Goal: Information Seeking & Learning: Learn about a topic

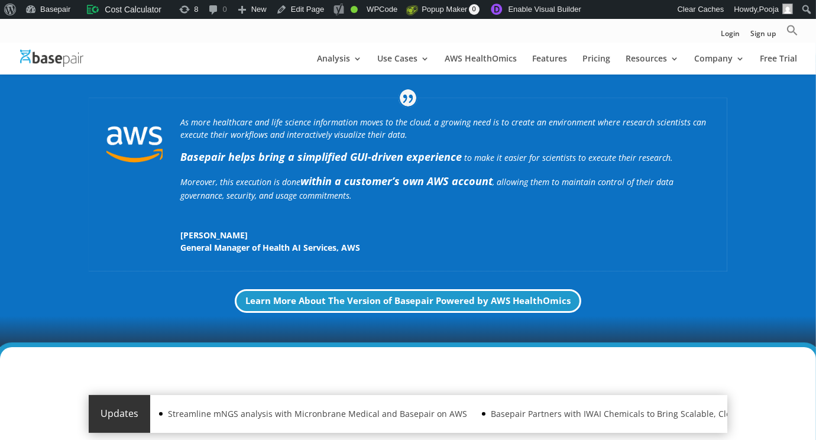
scroll to position [345, 0]
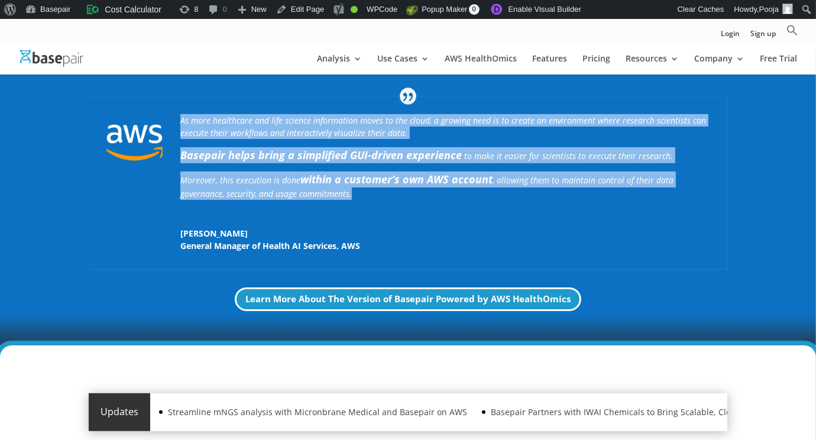
drag, startPoint x: 180, startPoint y: 116, endPoint x: 362, endPoint y: 196, distance: 198.8
click at [362, 196] on div "As more healthcare and life science information moves to the cloud, a growing n…" at bounding box center [408, 182] width 638 height 173
copy div "As more healthcare and life science information moves to the cloud, a growing n…"
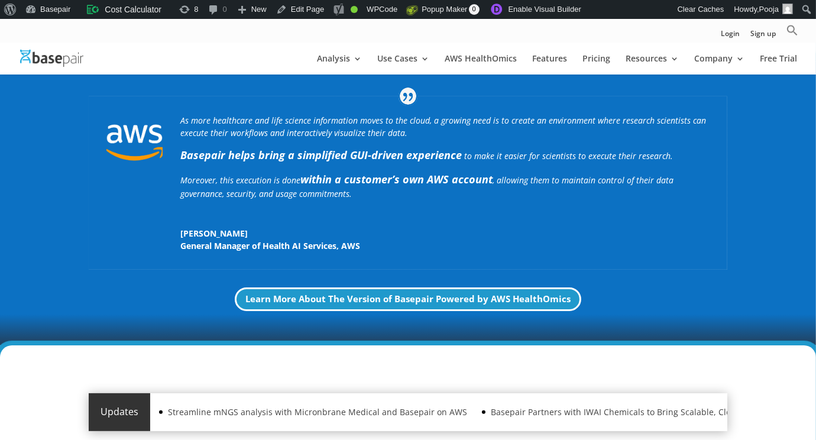
click at [348, 218] on div "As more healthcare and life science information moves to the cloud, a growing n…" at bounding box center [444, 183] width 529 height 138
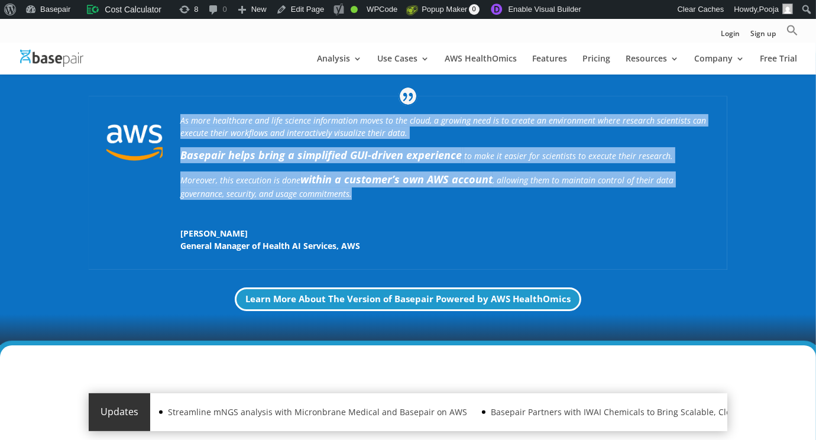
drag, startPoint x: 181, startPoint y: 118, endPoint x: 361, endPoint y: 194, distance: 194.7
click at [361, 194] on div "As more healthcare and life science information moves to the cloud, a growing n…" at bounding box center [444, 161] width 529 height 94
copy div "As more healthcare and life science information moves to the cloud, a growing n…"
click at [397, 196] on p "Moreover, this execution is done within a customer’s own AWS account , allowing…" at bounding box center [444, 189] width 529 height 37
drag, startPoint x: 361, startPoint y: 194, endPoint x: 167, endPoint y: 117, distance: 208.0
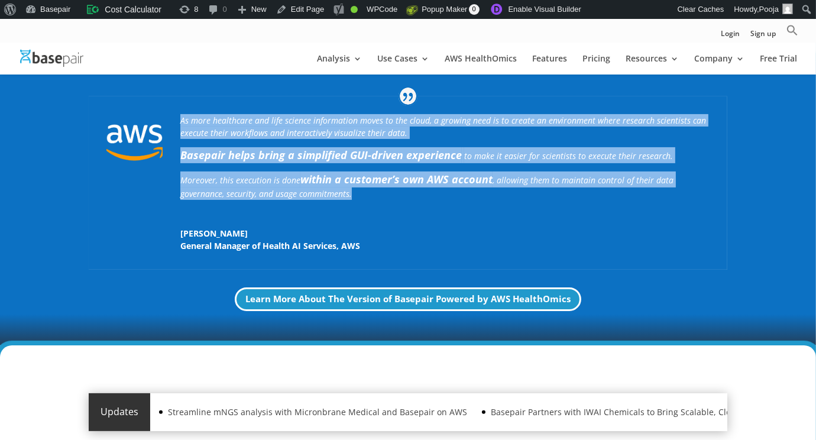
click at [167, 117] on div "As more healthcare and life science information moves to the cloud, a growing n…" at bounding box center [408, 182] width 638 height 173
copy div "As more healthcare and life science information moves to the cloud, a growing n…"
click at [365, 191] on p "Moreover, this execution is done within a customer’s own AWS account , allowing…" at bounding box center [444, 189] width 529 height 37
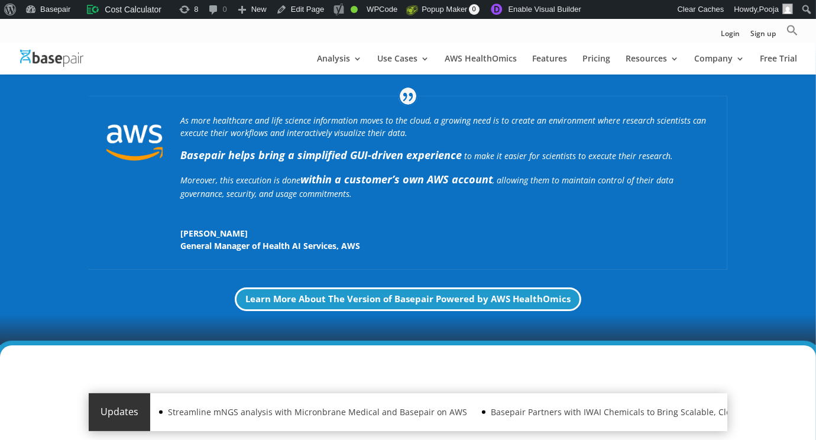
scroll to position [339, 0]
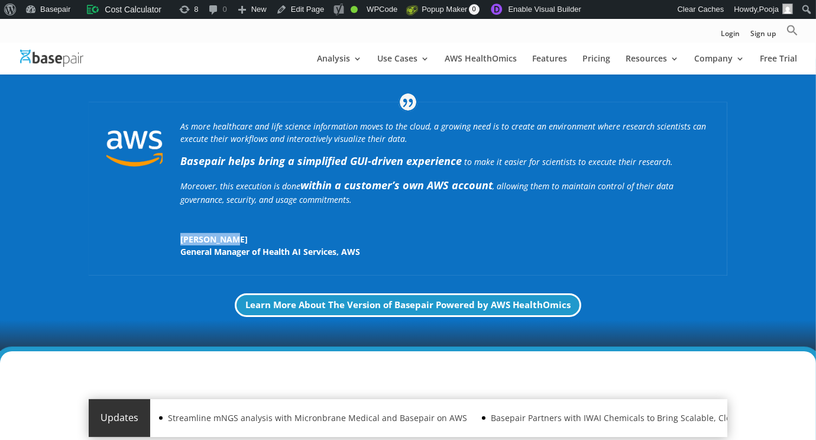
drag, startPoint x: 232, startPoint y: 236, endPoint x: 163, endPoint y: 232, distance: 69.9
click at [163, 233] on div "As more healthcare and life science information moves to the cloud, a growing n…" at bounding box center [408, 188] width 638 height 173
copy span "Tehsin Syed"
click at [372, 251] on p "General Manager of Health AI Services , AWS" at bounding box center [444, 251] width 529 height 12
drag, startPoint x: 371, startPoint y: 251, endPoint x: 181, endPoint y: 253, distance: 190.4
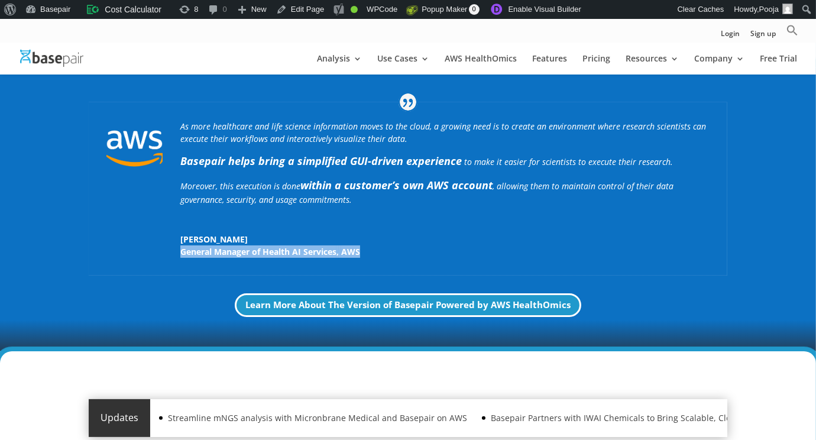
click at [181, 253] on p "General Manager of Health AI Services , AWS" at bounding box center [444, 251] width 529 height 12
copy p "General Manager of Health AI Services , AWS"
drag, startPoint x: 231, startPoint y: 132, endPoint x: 226, endPoint y: 127, distance: 7.1
click at [231, 132] on icon "As more healthcare and life science information moves to the cloud, a growing n…" at bounding box center [443, 133] width 526 height 24
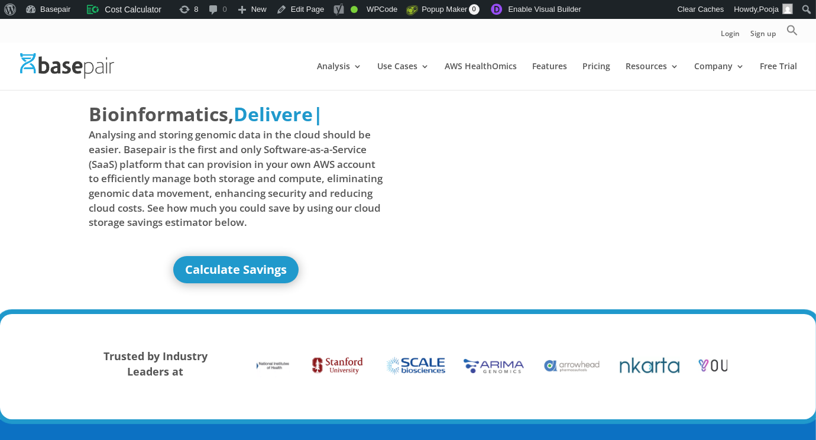
scroll to position [0, 0]
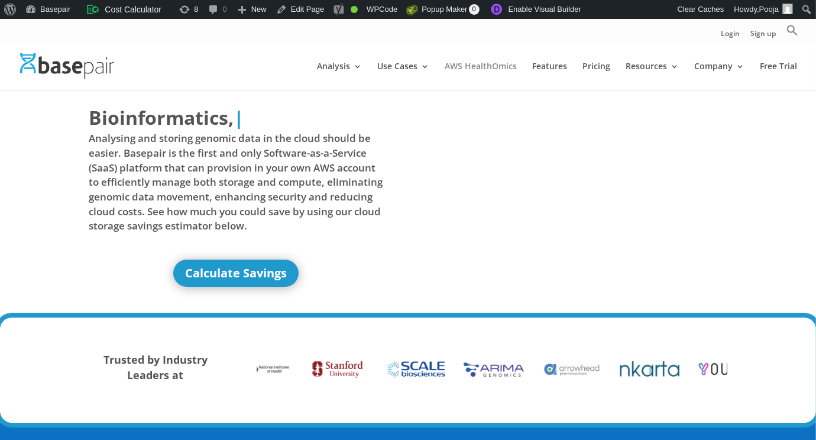
click at [475, 63] on link "AWS HealthOmics" at bounding box center [481, 76] width 72 height 28
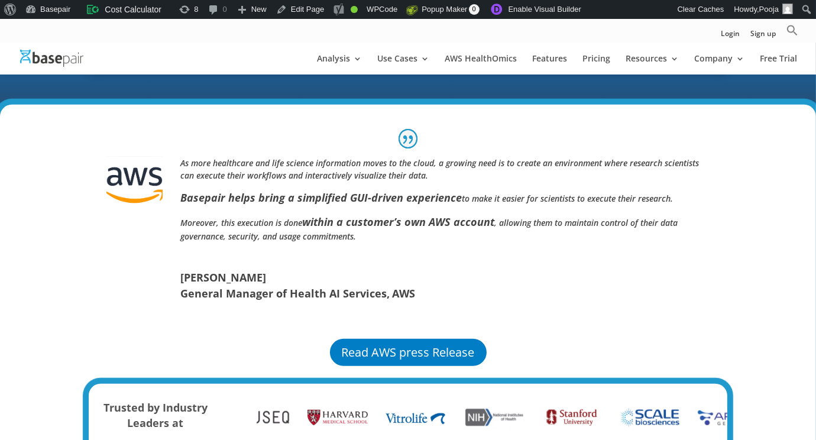
scroll to position [768, 0]
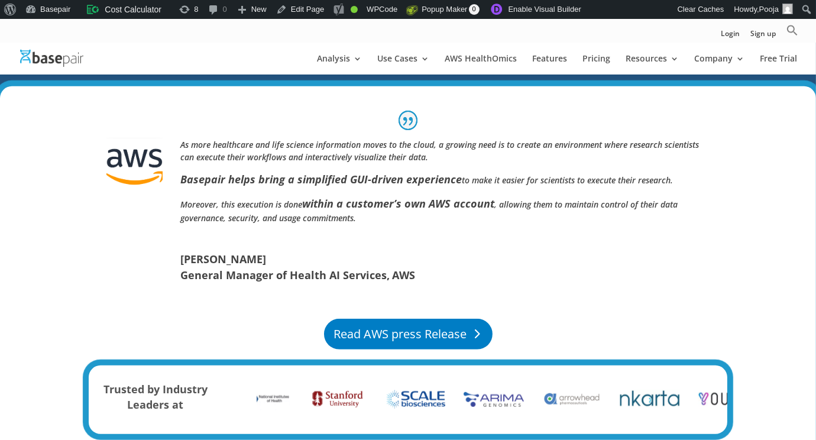
click at [375, 333] on link "Read AWS press Release" at bounding box center [408, 334] width 168 height 31
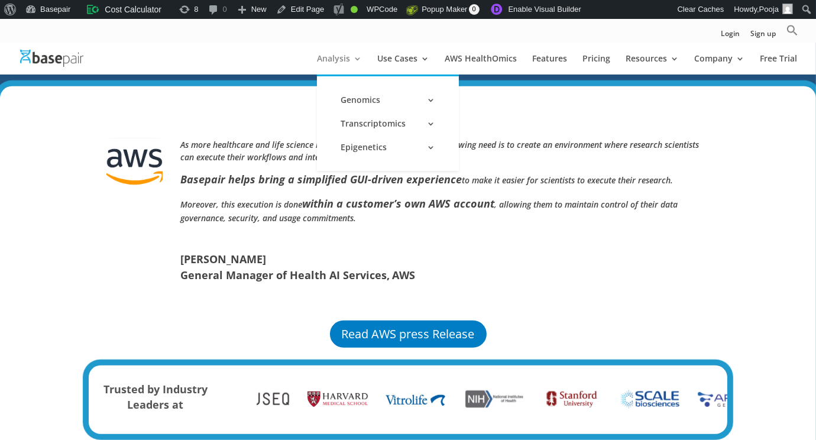
click at [332, 59] on link "Analysis" at bounding box center [339, 64] width 45 height 20
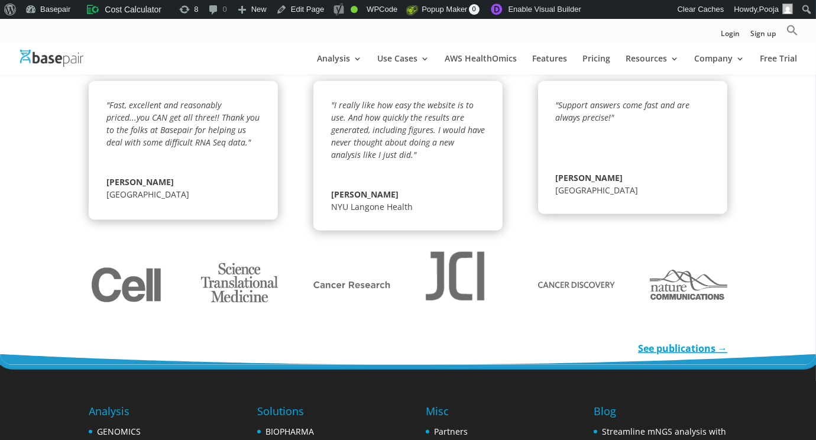
scroll to position [1419, 0]
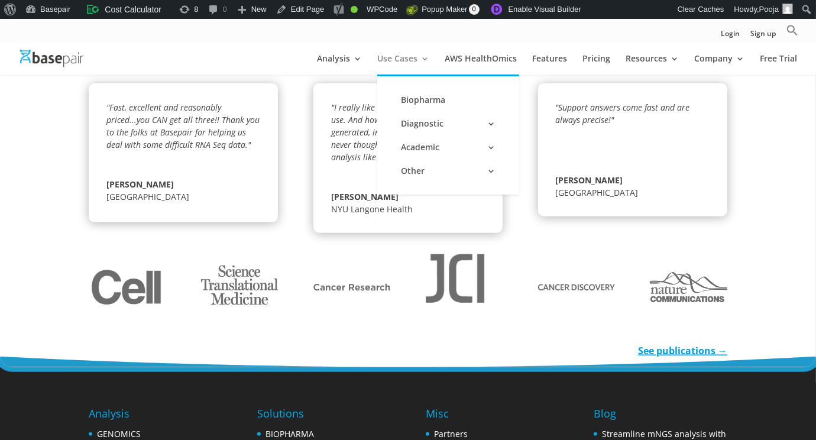
click at [404, 65] on link "Use Cases" at bounding box center [403, 64] width 52 height 20
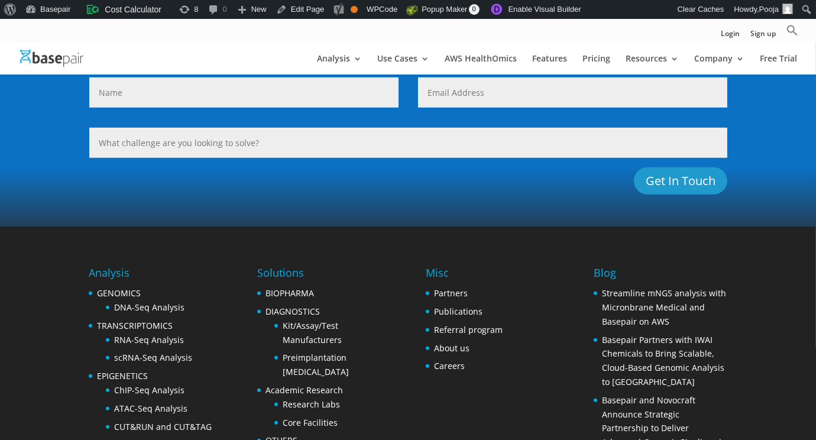
scroll to position [1114, 0]
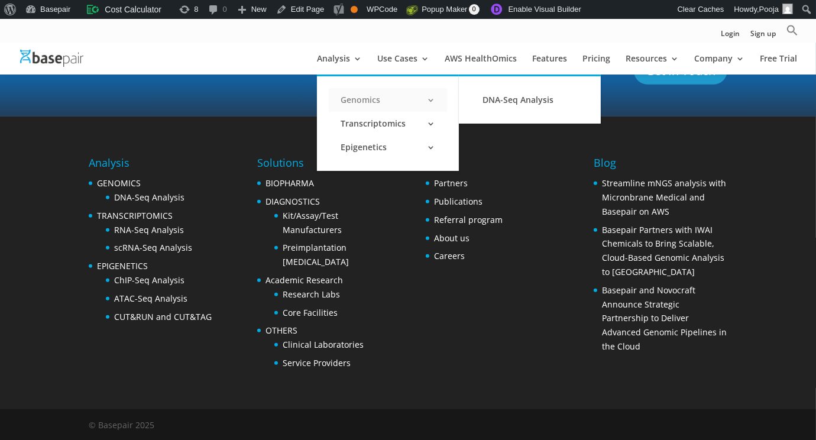
click at [354, 99] on link "Genomics" at bounding box center [388, 100] width 118 height 24
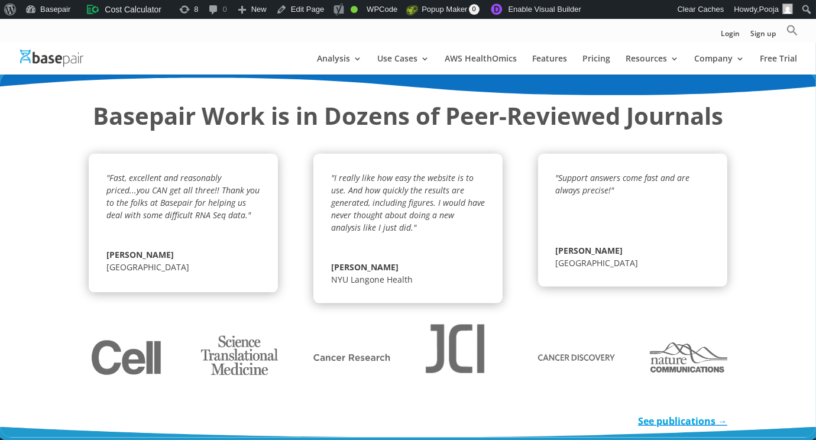
scroll to position [1714, 0]
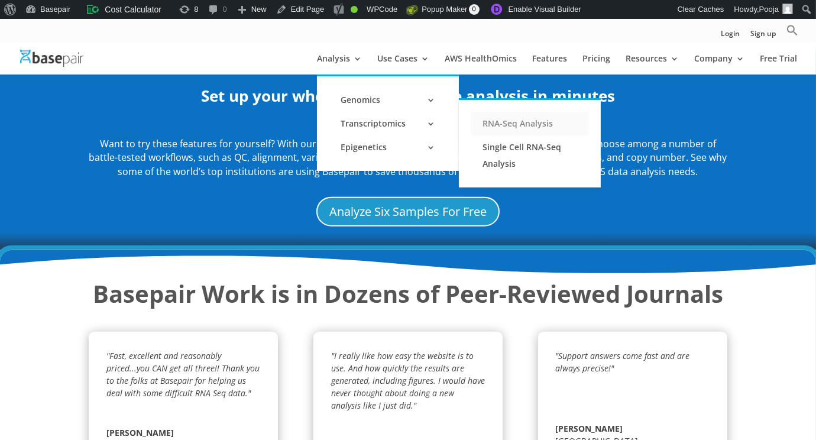
click at [496, 131] on link "RNA-Seq Analysis" at bounding box center [530, 124] width 118 height 24
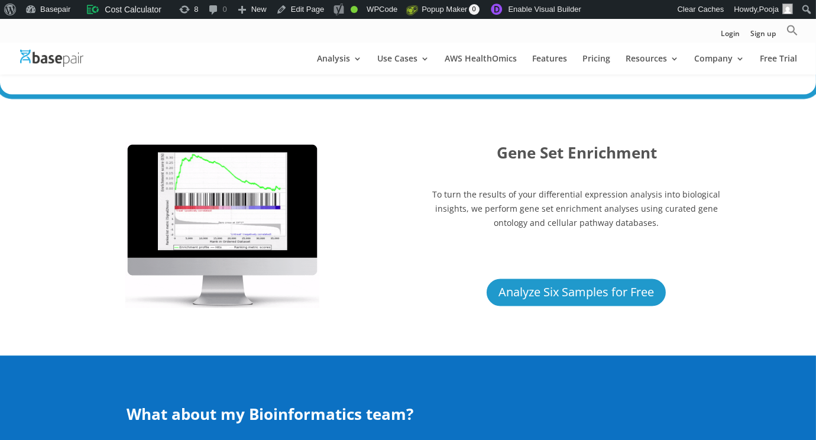
scroll to position [2778, 0]
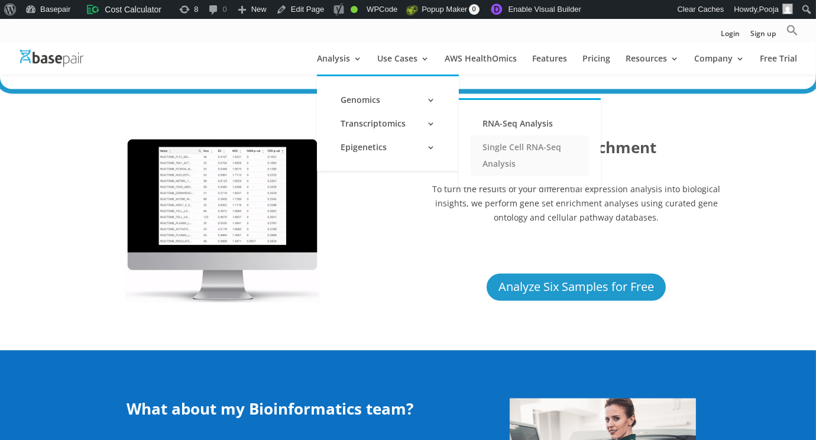
click at [498, 153] on link "Single Cell RNA-Seq Analysis" at bounding box center [530, 155] width 118 height 40
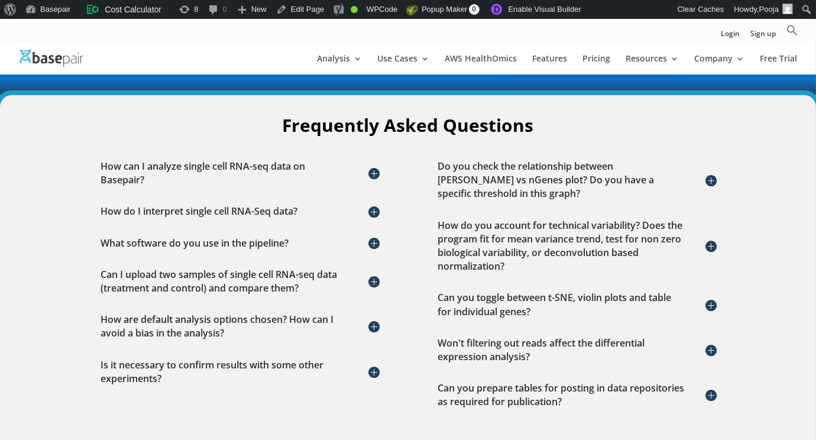
scroll to position [1714, 0]
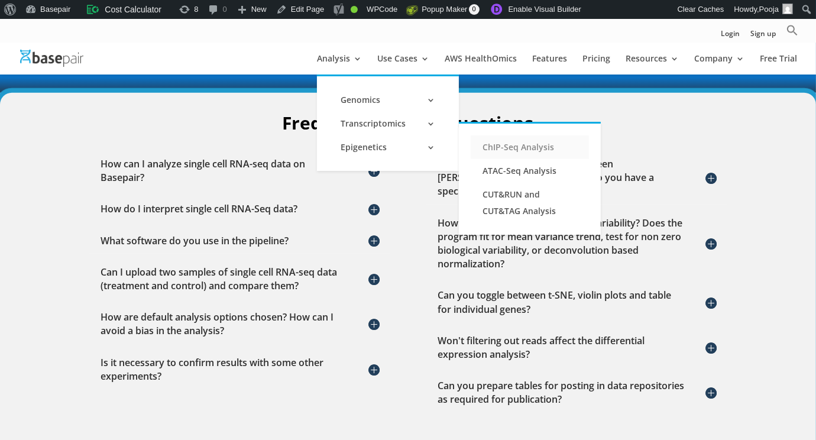
click at [493, 148] on link "ChIP-Seq Analysis" at bounding box center [530, 147] width 118 height 24
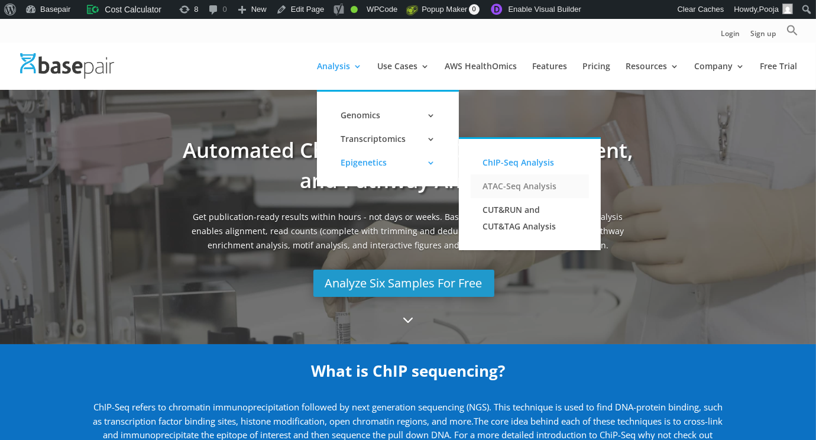
click at [504, 188] on link "ATAC-Seq Analysis" at bounding box center [530, 186] width 118 height 24
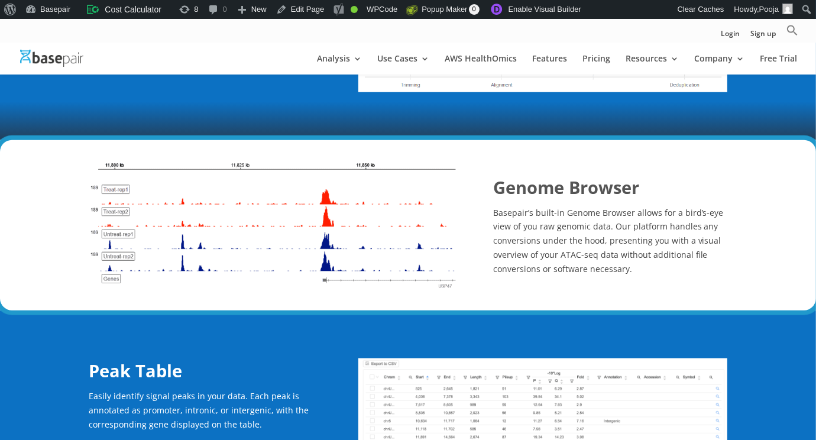
scroll to position [1359, 0]
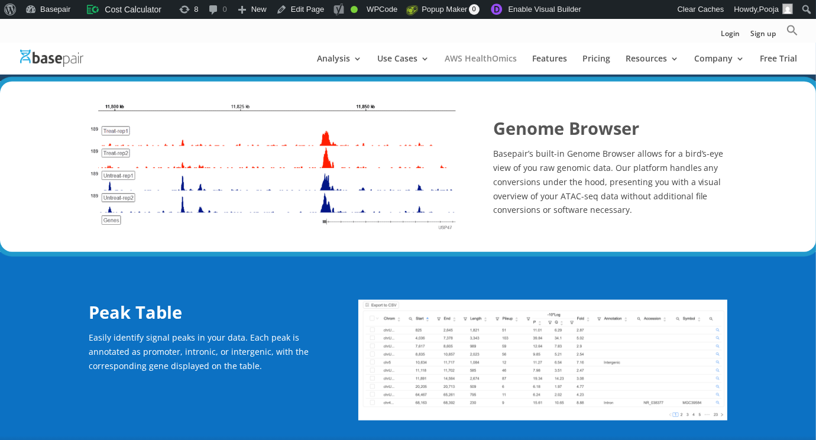
click at [460, 61] on link "AWS HealthOmics" at bounding box center [481, 64] width 72 height 20
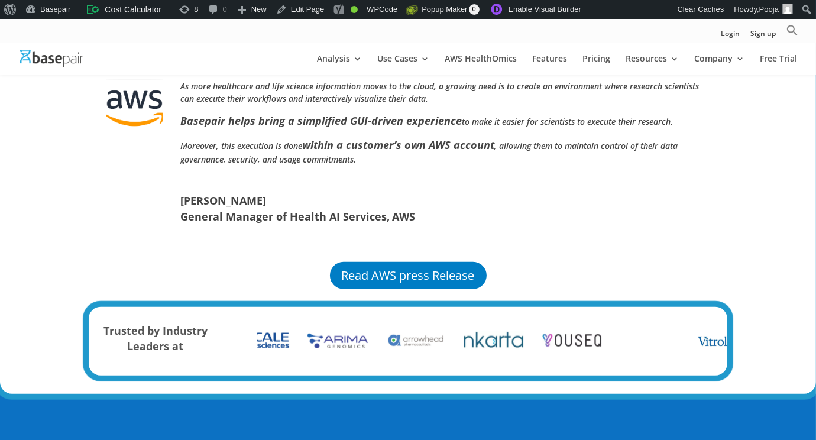
scroll to position [709, 0]
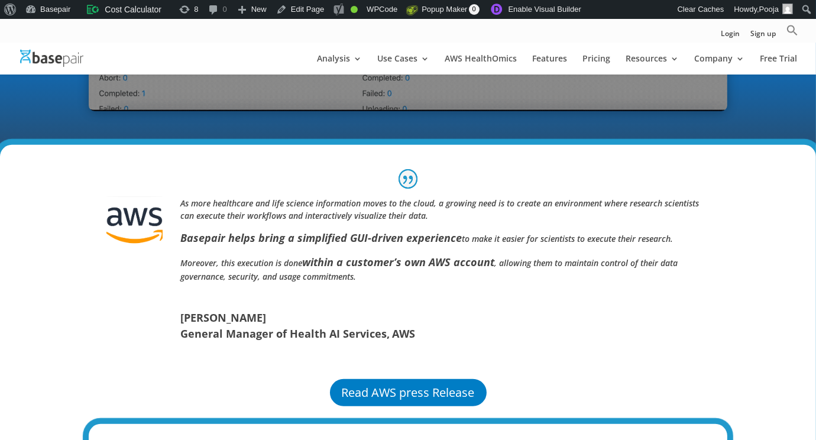
click at [61, 65] on img at bounding box center [51, 58] width 63 height 17
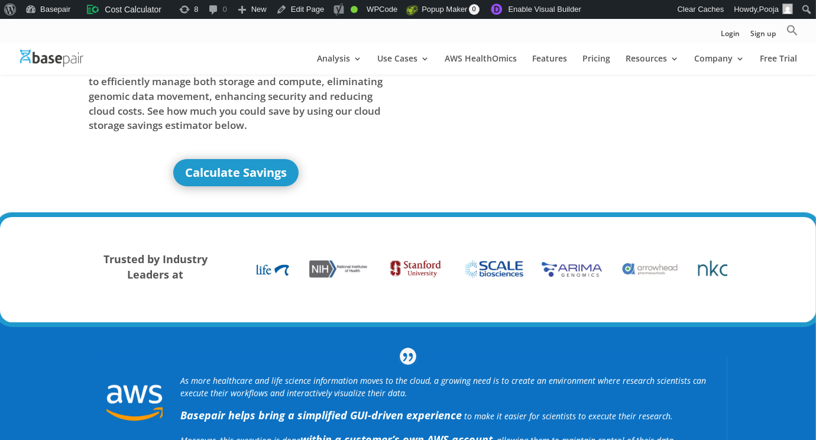
scroll to position [236, 0]
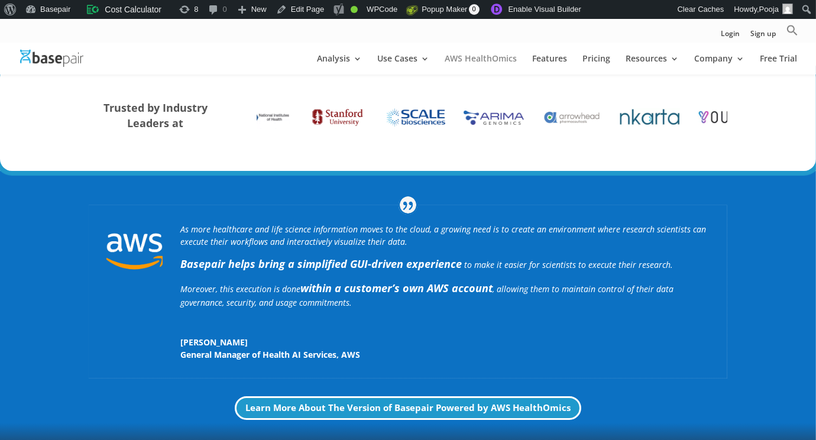
click at [485, 59] on link "AWS HealthOmics" at bounding box center [481, 64] width 72 height 20
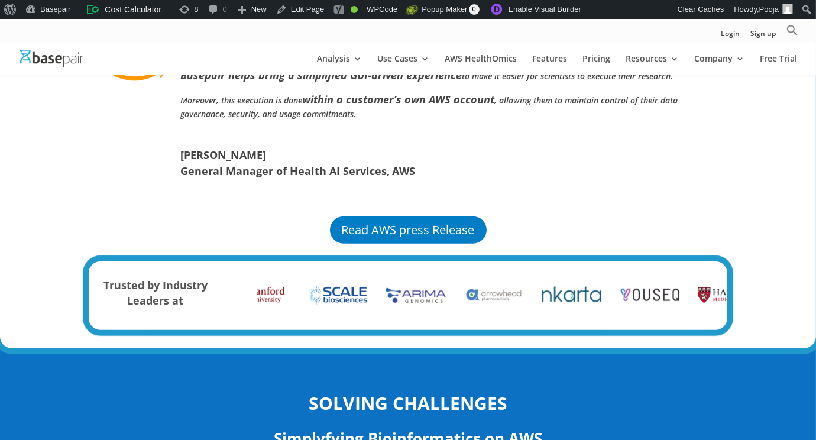
scroll to position [886, 0]
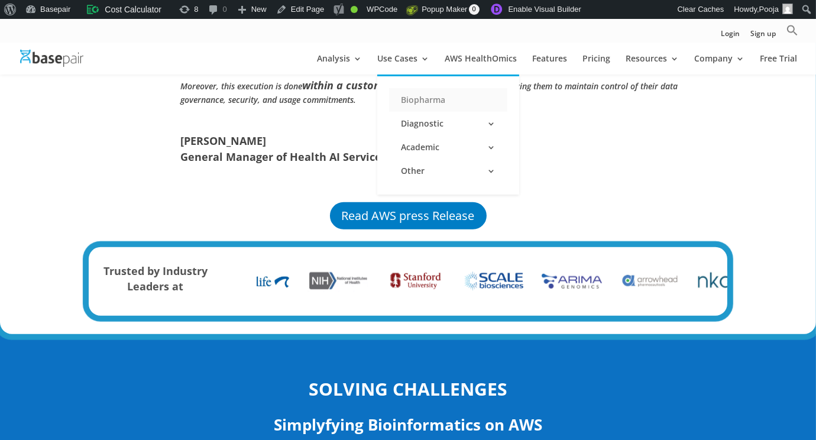
click at [408, 103] on link "Biopharma" at bounding box center [448, 100] width 118 height 24
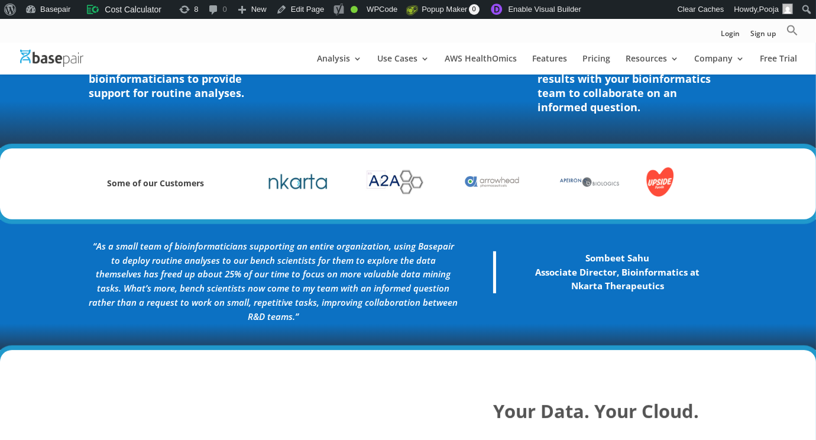
scroll to position [531, 0]
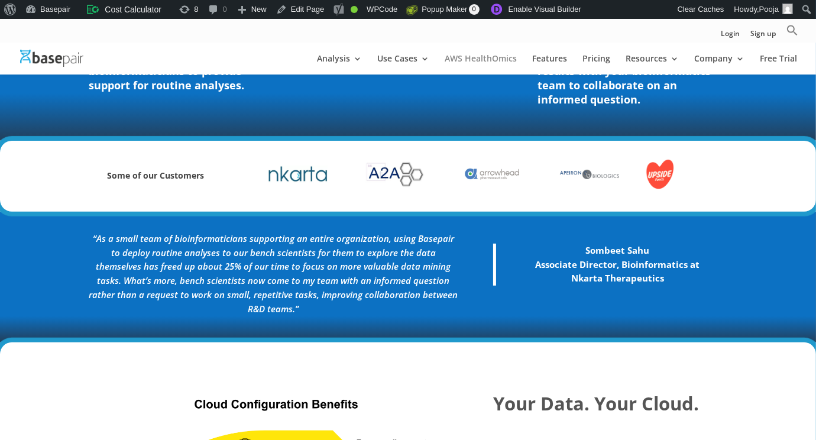
click at [469, 63] on link "AWS HealthOmics" at bounding box center [481, 64] width 72 height 20
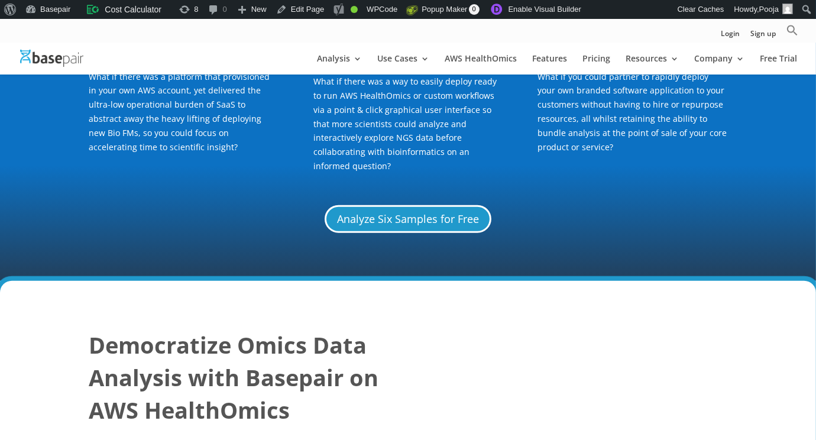
scroll to position [1537, 0]
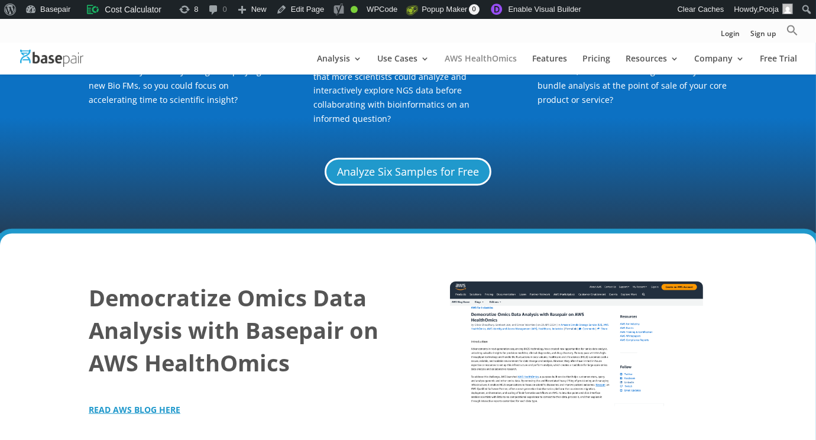
click at [473, 59] on link "AWS HealthOmics" at bounding box center [481, 64] width 72 height 20
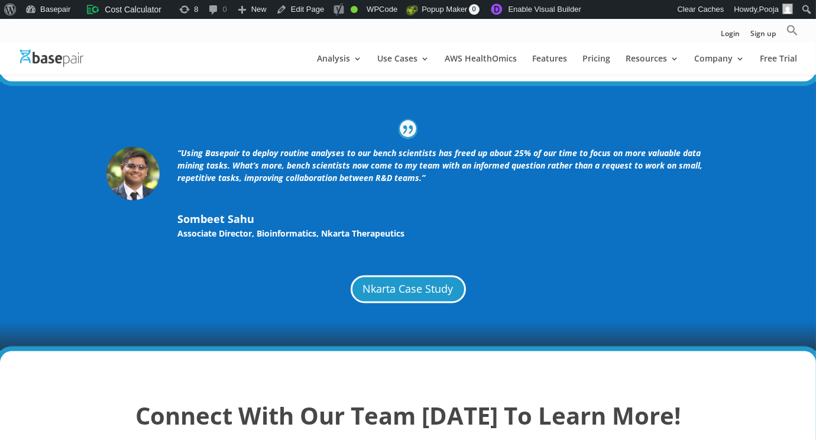
scroll to position [2896, 0]
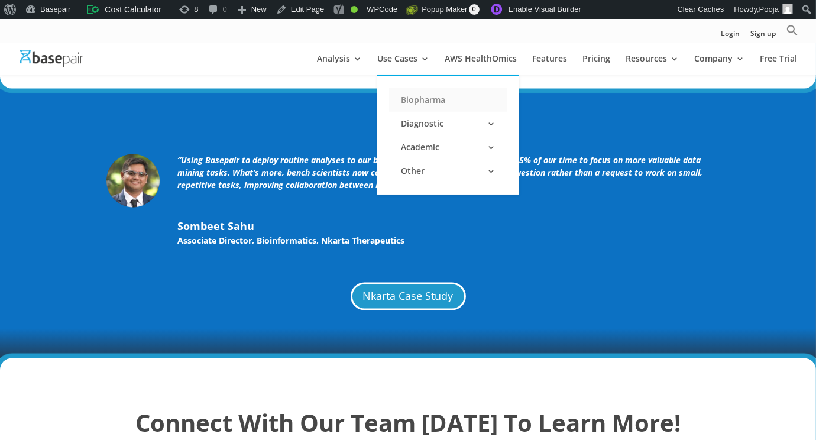
click at [419, 102] on link "Biopharma" at bounding box center [448, 100] width 118 height 24
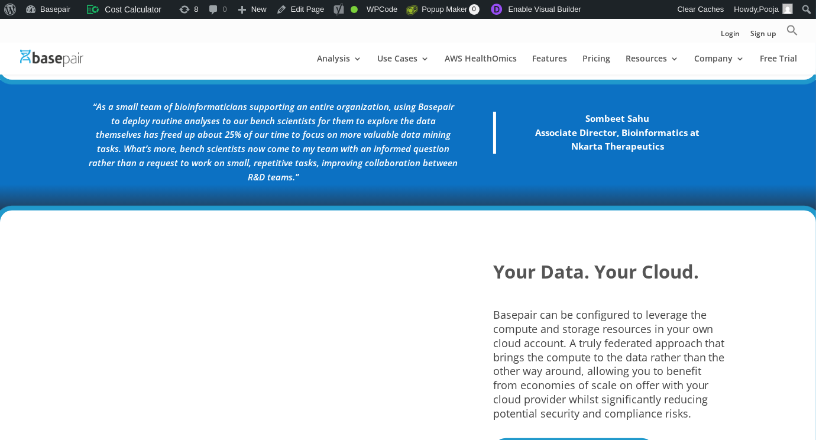
scroll to position [650, 0]
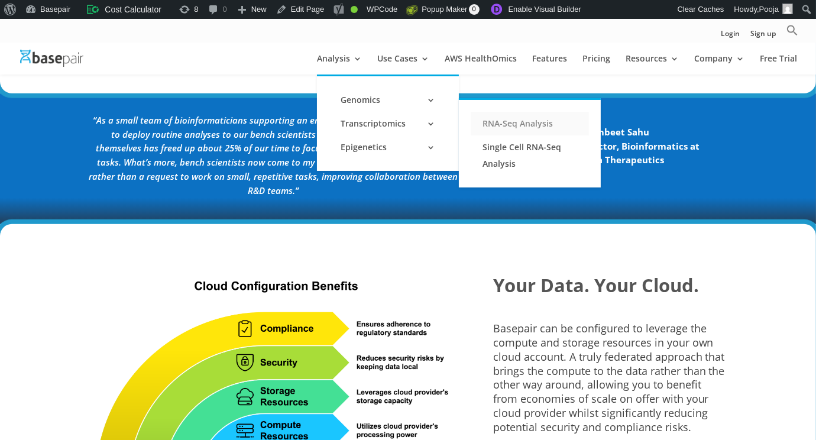
click at [491, 122] on link "RNA-Seq Analysis" at bounding box center [530, 124] width 118 height 24
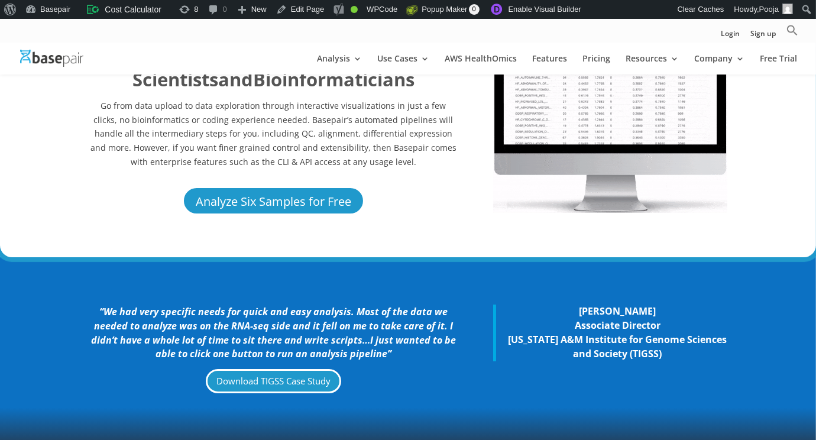
scroll to position [295, 0]
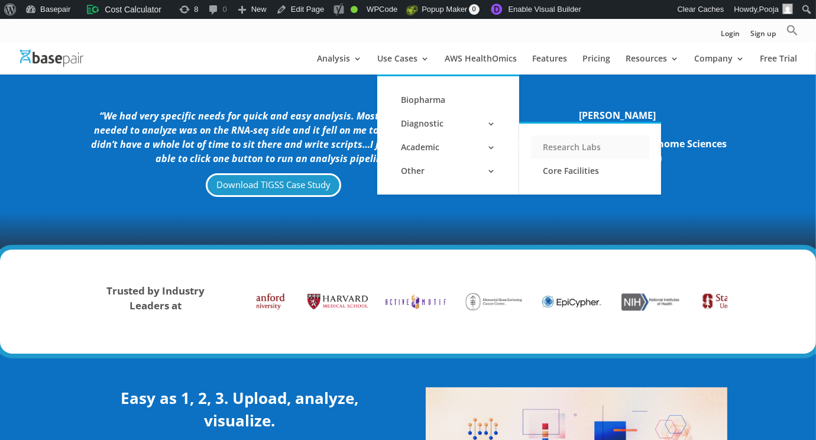
click at [563, 147] on link "Research Labs" at bounding box center [590, 147] width 118 height 24
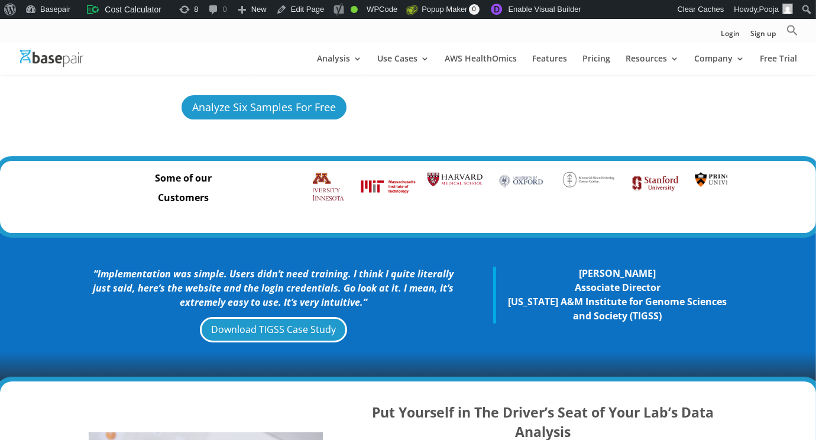
scroll to position [236, 0]
